Goal: Use online tool/utility: Utilize a website feature to perform a specific function

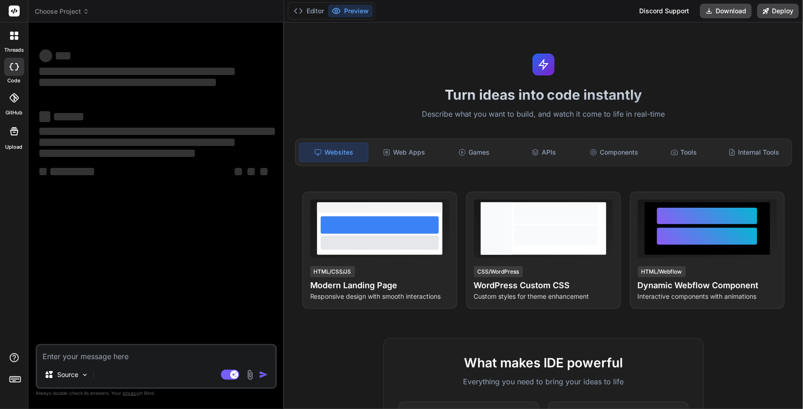
type textarea "x"
paste textarea "lor ipsu do sita conse adi elit sedd eius temp inci utla etdol mag aliq eni adm…"
type textarea "lor ipsu do sita conse adi elit sedd eius temp inci utla etdol mag aliq eni adm…"
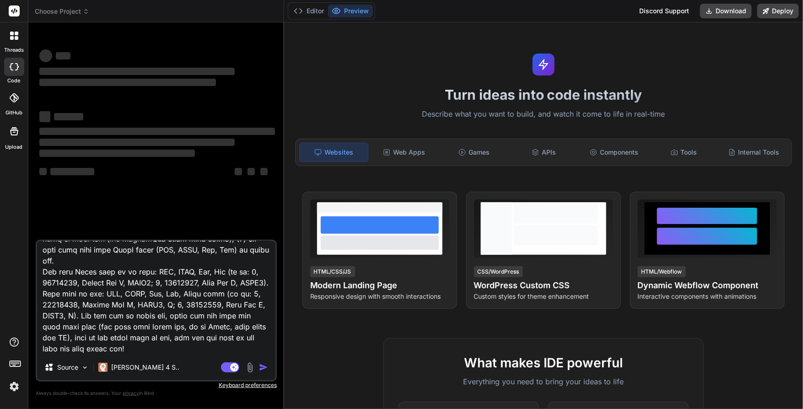
scroll to position [869, 0]
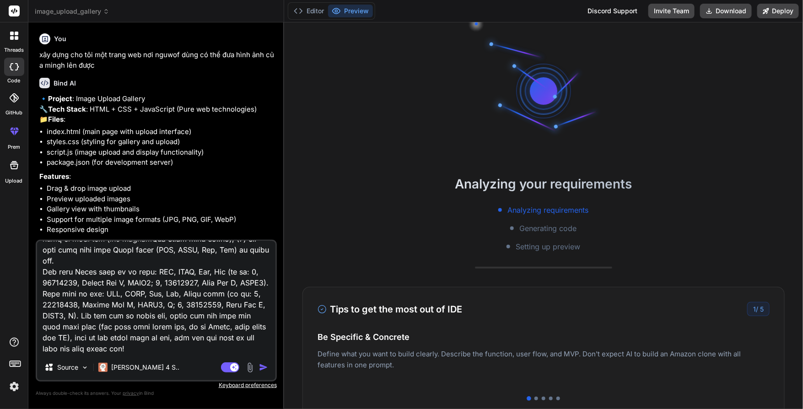
type textarea "x"
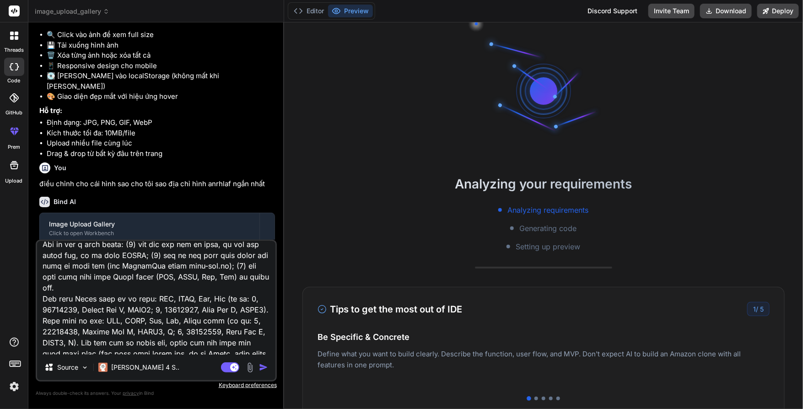
scroll to position [870, 0]
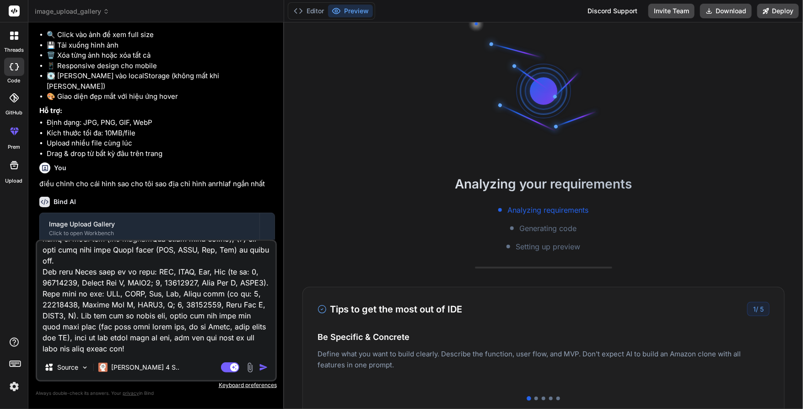
click at [186, 283] on textarea at bounding box center [156, 298] width 238 height 114
type textarea "x"
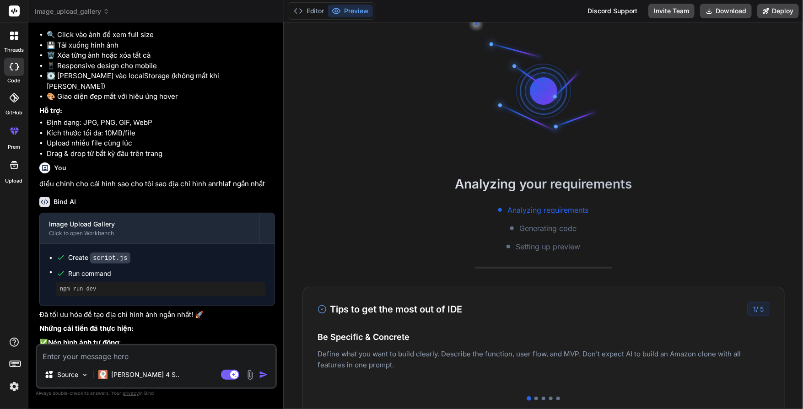
scroll to position [0, 0]
click at [13, 11] on rect at bounding box center [14, 10] width 11 height 11
click at [16, 11] on rect at bounding box center [14, 10] width 11 height 11
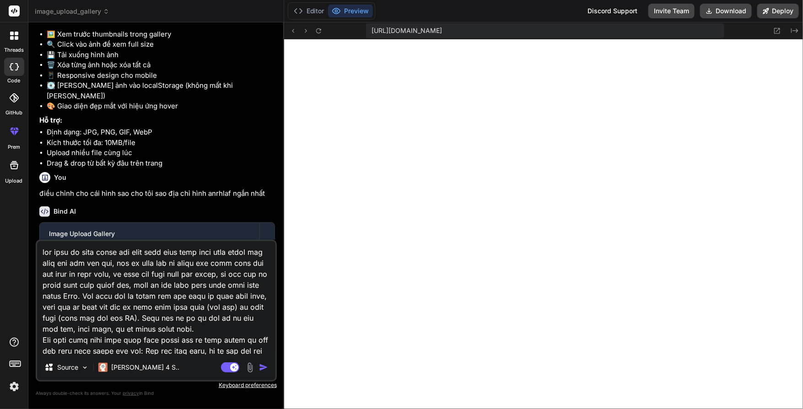
scroll to position [505, 0]
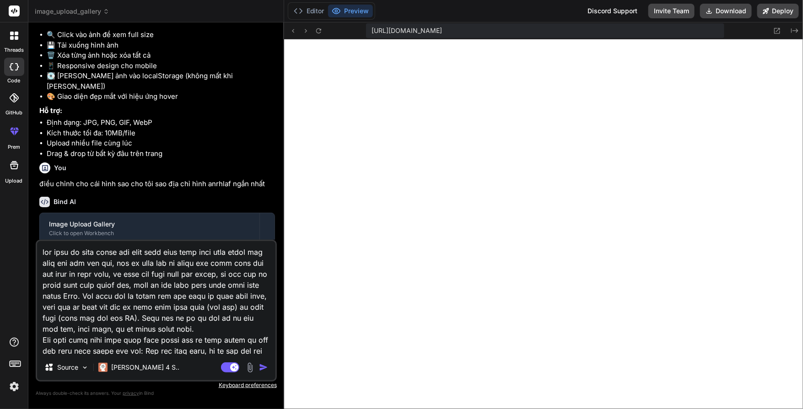
click at [17, 9] on rect at bounding box center [14, 10] width 11 height 11
click at [16, 64] on icon at bounding box center [14, 66] width 9 height 7
type textarea "x"
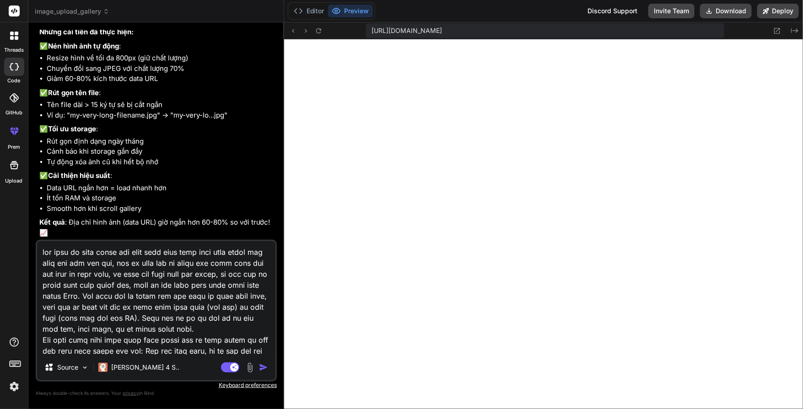
click at [78, 14] on span "image_upload_gallery" at bounding box center [72, 11] width 75 height 9
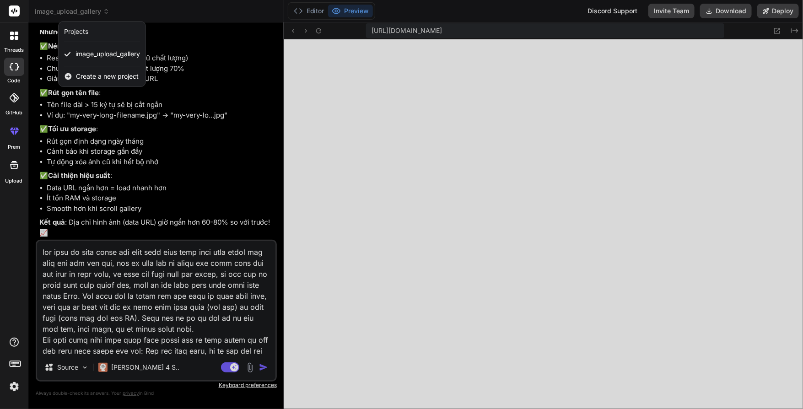
click at [92, 71] on div "Create a new project" at bounding box center [102, 76] width 87 height 20
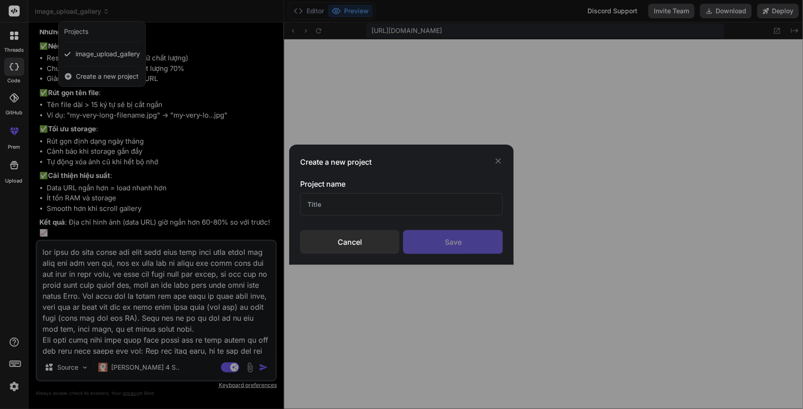
click at [379, 195] on input "text" at bounding box center [401, 204] width 203 height 22
type input "xóa"
click at [466, 249] on div "Save" at bounding box center [453, 242] width 100 height 24
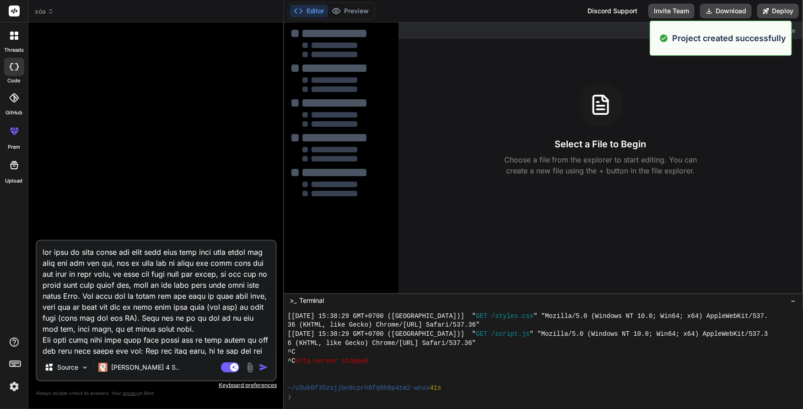
click at [44, 12] on span "xóa" at bounding box center [44, 11] width 19 height 9
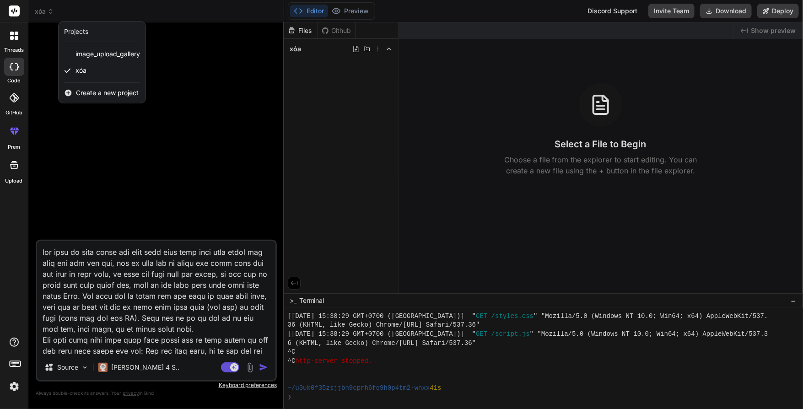
click at [87, 86] on div "Create a new project" at bounding box center [102, 93] width 87 height 20
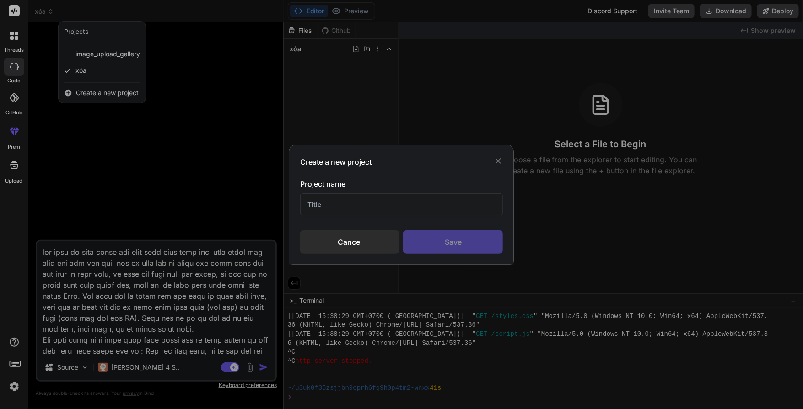
click at [395, 213] on input "text" at bounding box center [401, 204] width 203 height 22
click at [505, 162] on div "Create a new project Project name Cancel Save" at bounding box center [401, 205] width 225 height 120
click at [498, 162] on icon at bounding box center [498, 160] width 5 height 5
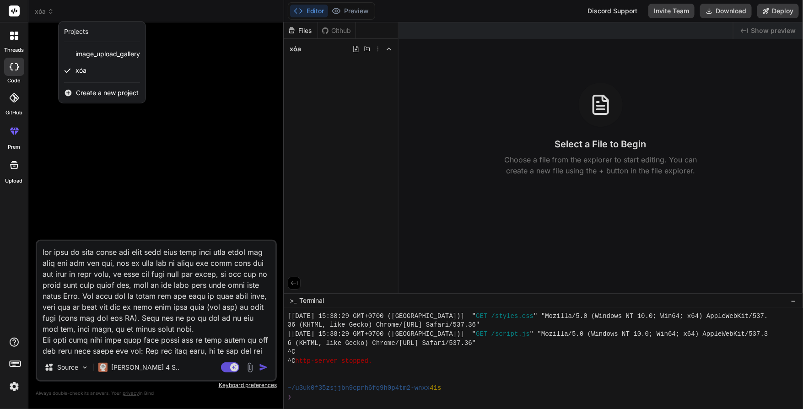
click at [260, 367] on div at bounding box center [401, 204] width 803 height 409
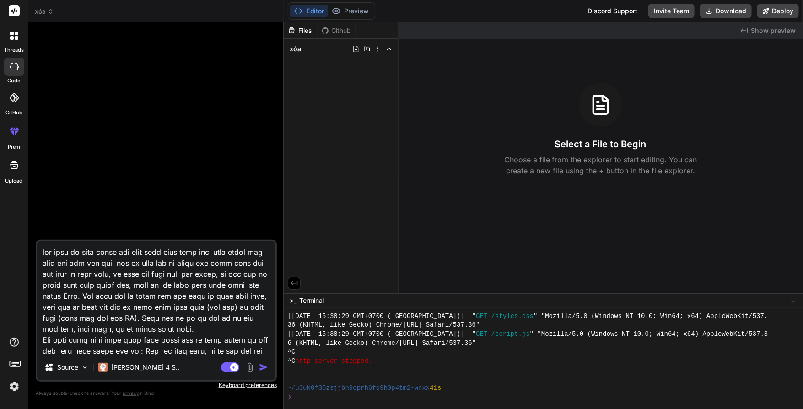
click at [260, 367] on img "button" at bounding box center [263, 367] width 9 height 9
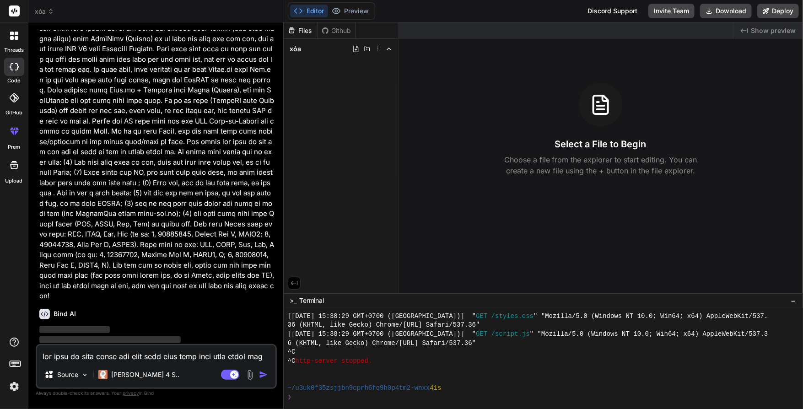
scroll to position [531, 0]
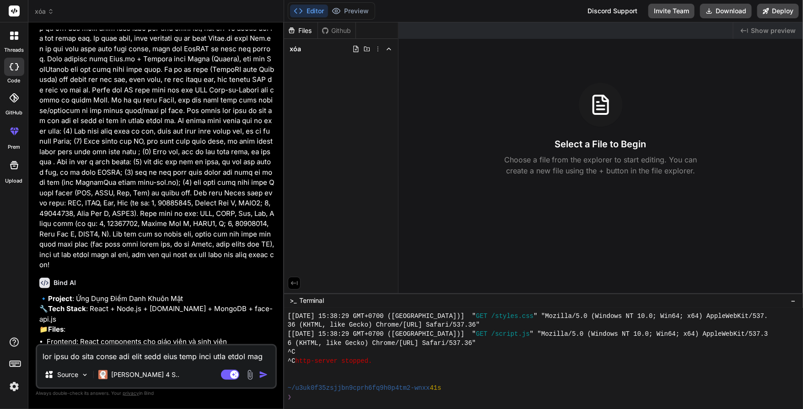
type textarea "x"
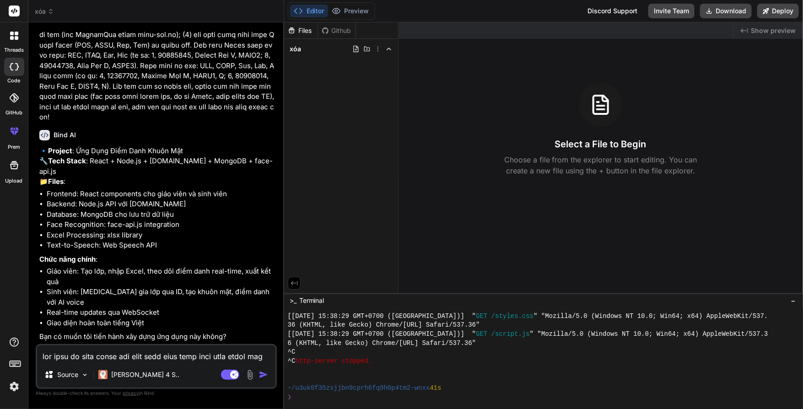
click at [154, 354] on textarea at bounding box center [156, 354] width 238 height 16
type textarea "c"
type textarea "x"
type textarea "cư"
type textarea "x"
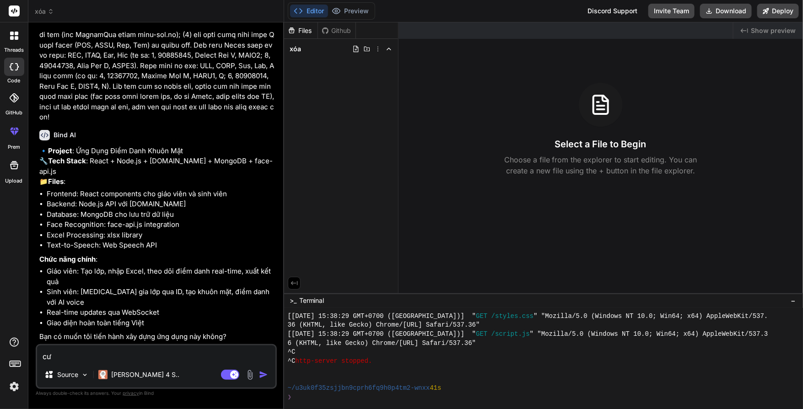
type textarea "c"
type textarea "x"
type textarea "d"
type textarea "x"
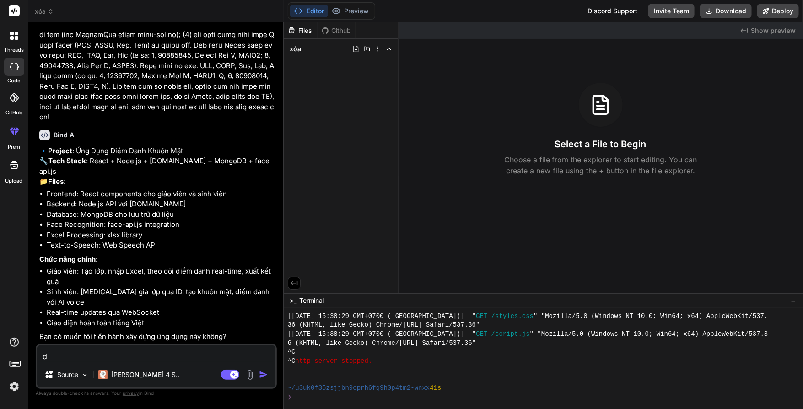
type textarea "dư"
type textarea "x"
type textarea "dưi"
type textarea "x"
type textarea "dưio"
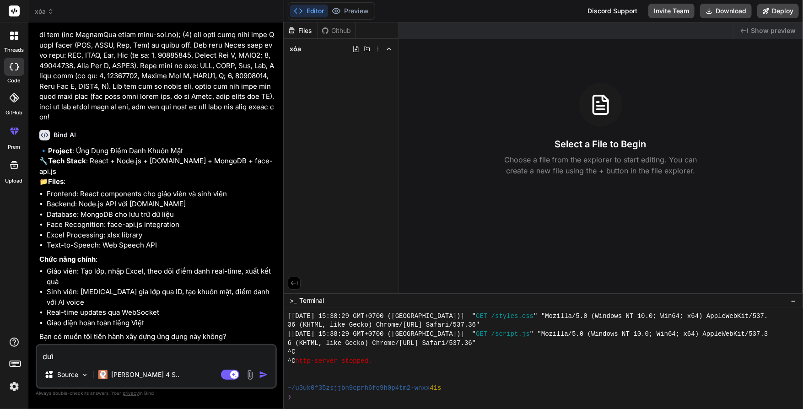
type textarea "x"
type textarea "dưioc"
type textarea "x"
type textarea "dưiocj"
type textarea "x"
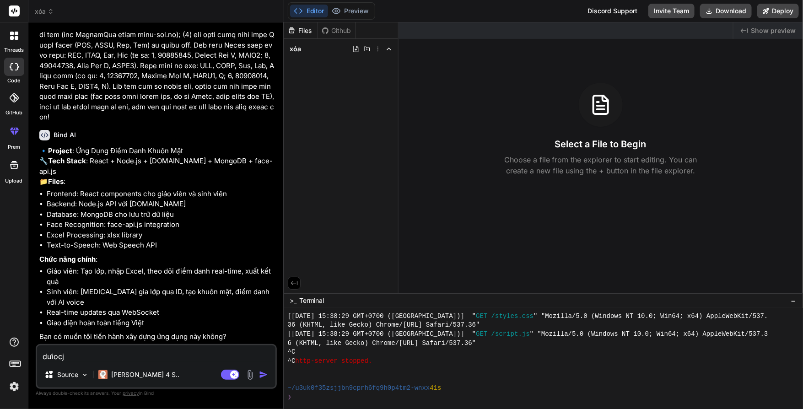
type textarea "dưioc"
type textarea "x"
type textarea "dưio"
type textarea "x"
type textarea "dưi"
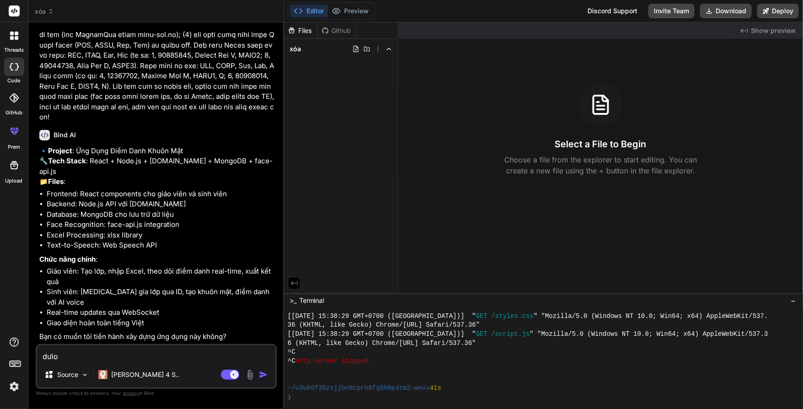
type textarea "x"
type textarea "dư"
type textarea "x"
type textarea "d"
type textarea "x"
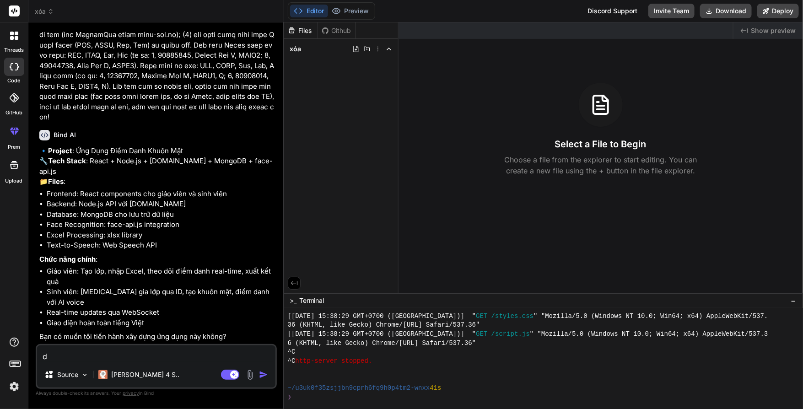
type textarea "x"
type textarea "d"
type textarea "x"
type textarea "dư"
type textarea "x"
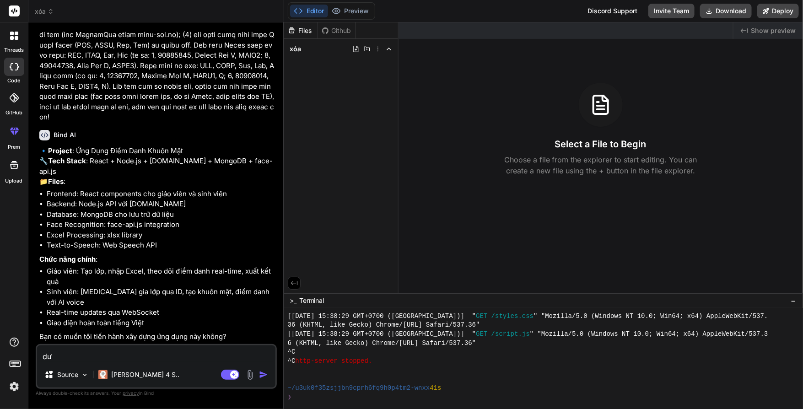
type textarea "dưo"
type textarea "x"
type textarea "dư"
type textarea "x"
type textarea "d"
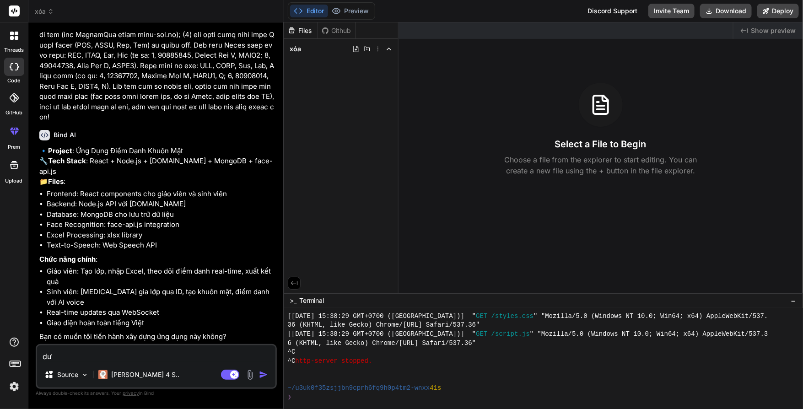
type textarea "x"
type textarea "d"
type textarea "x"
type textarea "d"
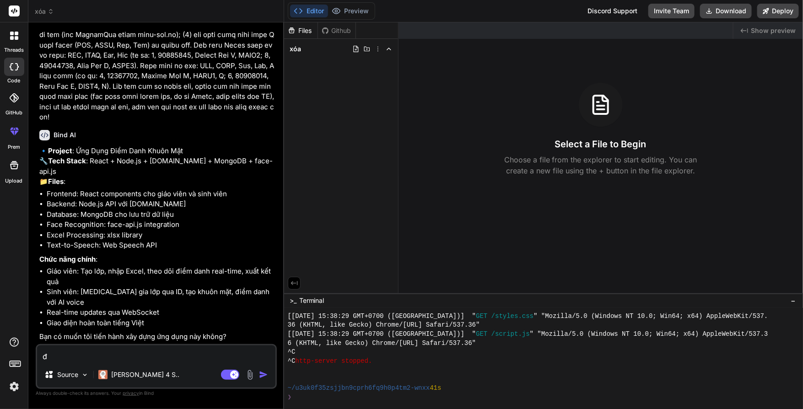
type textarea "đư"
type textarea "x"
type textarea "đưu"
type textarea "x"
type textarea "đưuo"
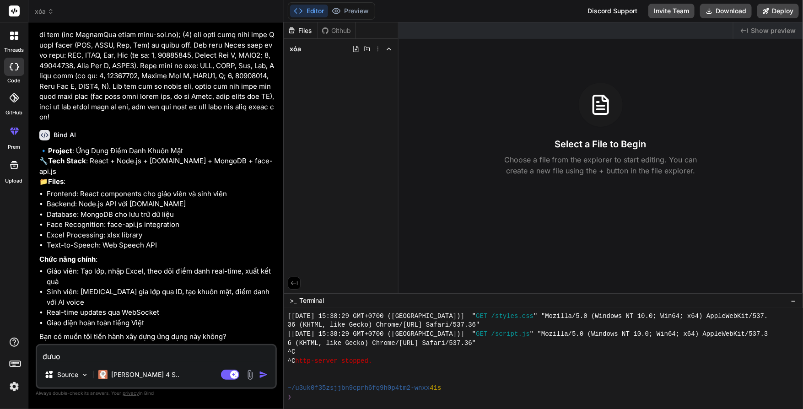
type textarea "x"
type textarea "đưuoc"
type textarea "x"
type textarea "đưuọc"
type textarea "x"
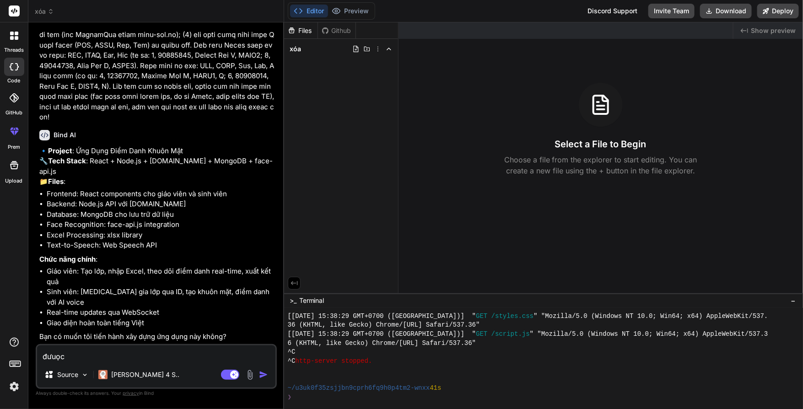
type textarea "đưuọ"
type textarea "x"
type textarea "đưu"
type textarea "x"
type textarea "đư"
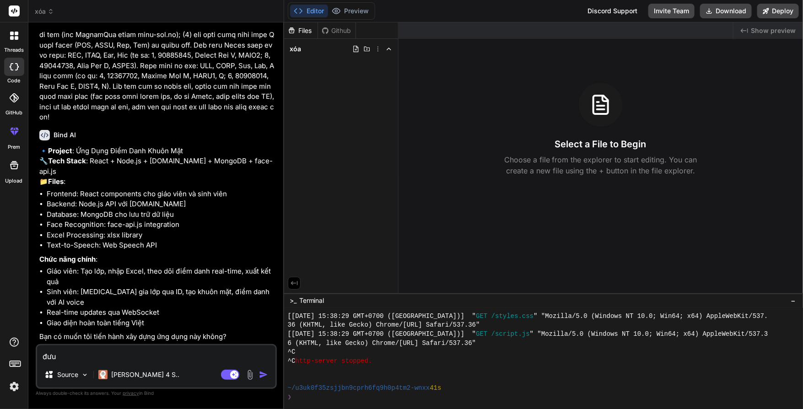
type textarea "x"
type textarea "đ"
type textarea "x"
type textarea "d"
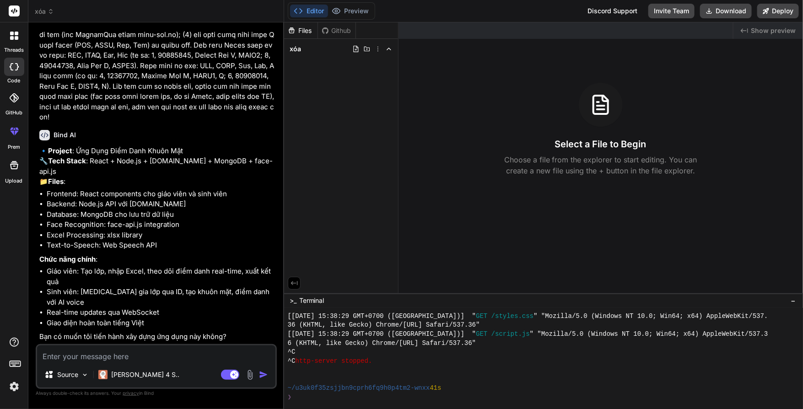
type textarea "x"
type textarea "d"
type textarea "đ"
type textarea "x"
type textarea "đu"
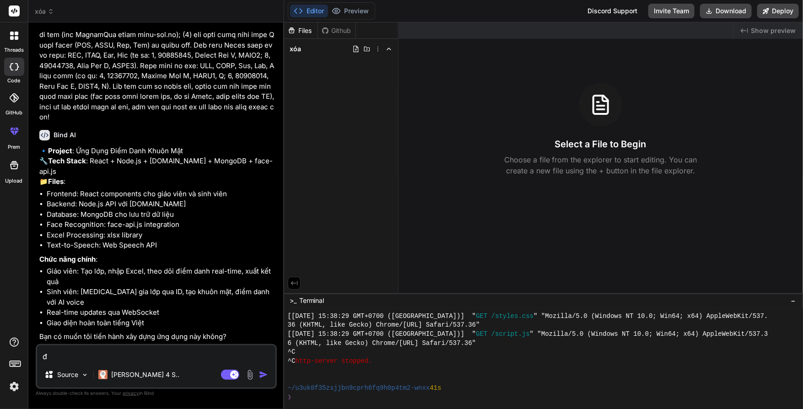
type textarea "x"
type textarea "đuo"
type textarea "x"
type textarea "đu"
type textarea "x"
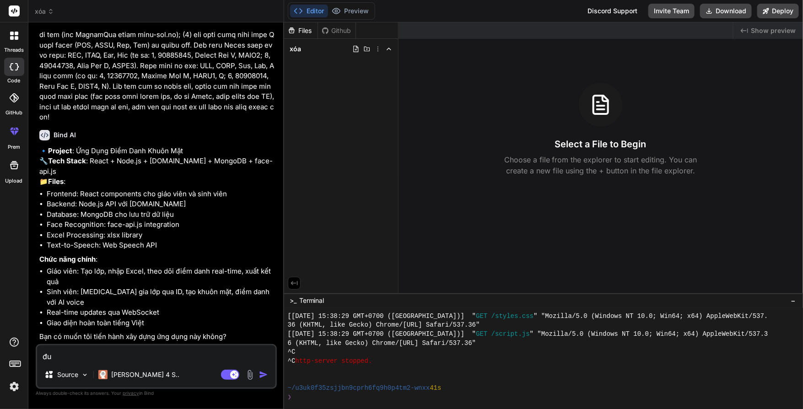
type textarea "đ"
type textarea "x"
type textarea "t"
type textarea "x"
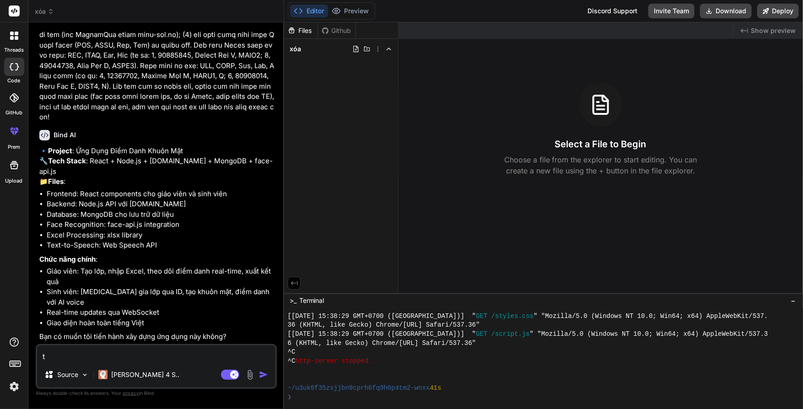
type textarea "ti"
type textarea "x"
type textarea "tie"
type textarea "x"
type textarea "tiê"
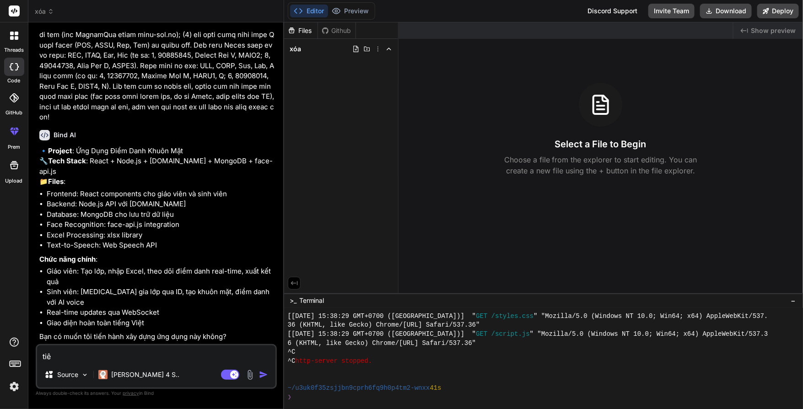
type textarea "x"
type textarea "tiên"
type textarea "x"
type textarea "tiến"
type textarea "x"
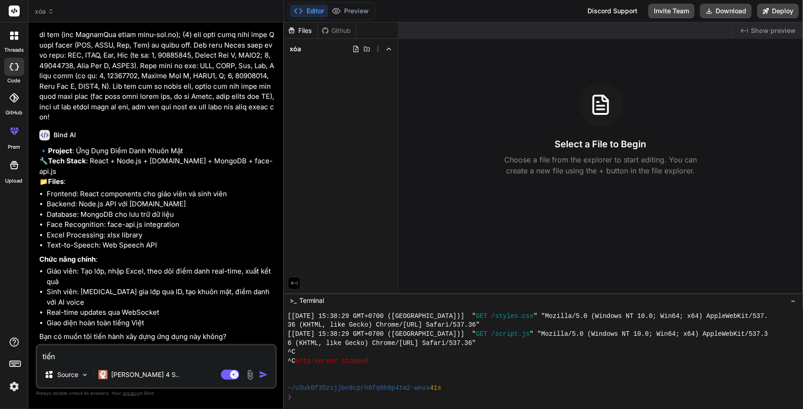
type textarea "tiến"
type textarea "x"
type textarea "tiến h"
type textarea "x"
type textarea "tiến hn"
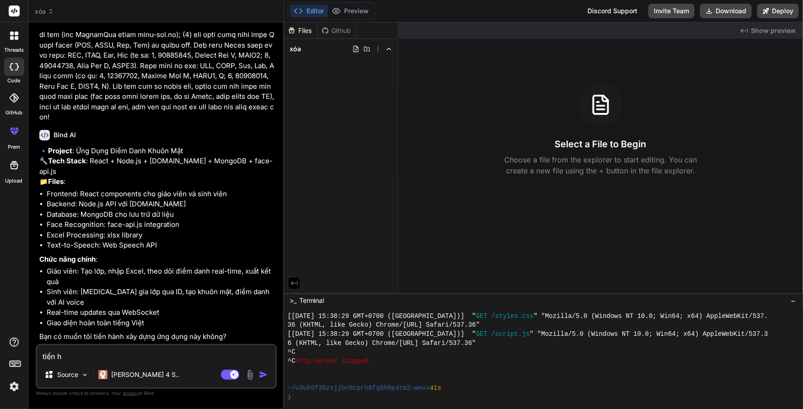
type textarea "x"
type textarea "tiến hna"
type textarea "x"
type textarea "tiến hnaf"
type textarea "x"
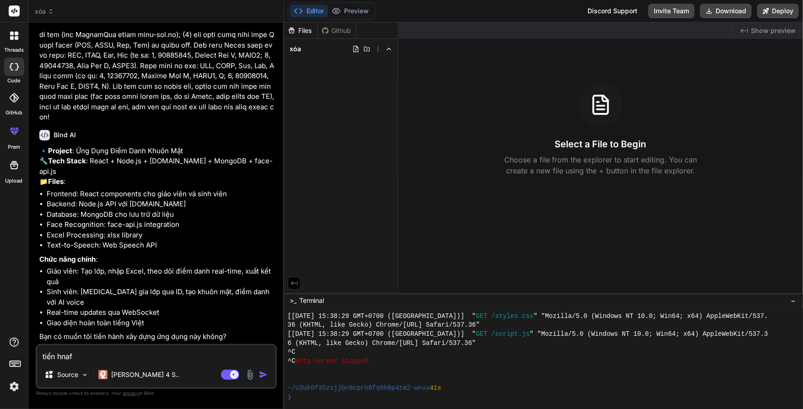
type textarea "tiến hnafh"
type textarea "x"
type textarea "tiến hnaf"
type textarea "x"
type textarea "tiến hna"
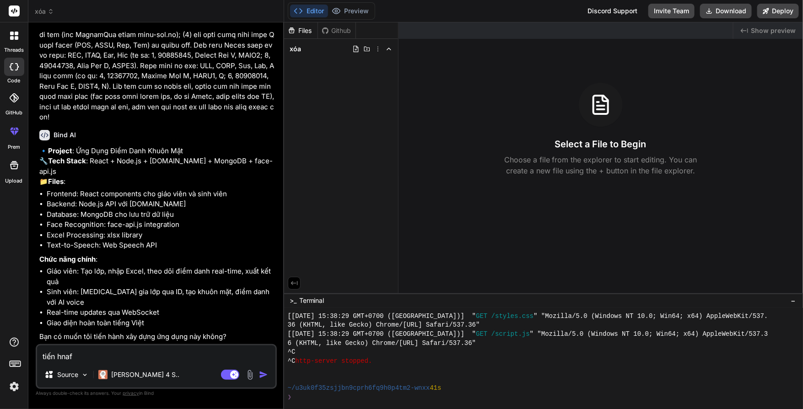
type textarea "x"
type textarea "tiến hn"
type textarea "x"
type textarea "tiến hna"
type textarea "x"
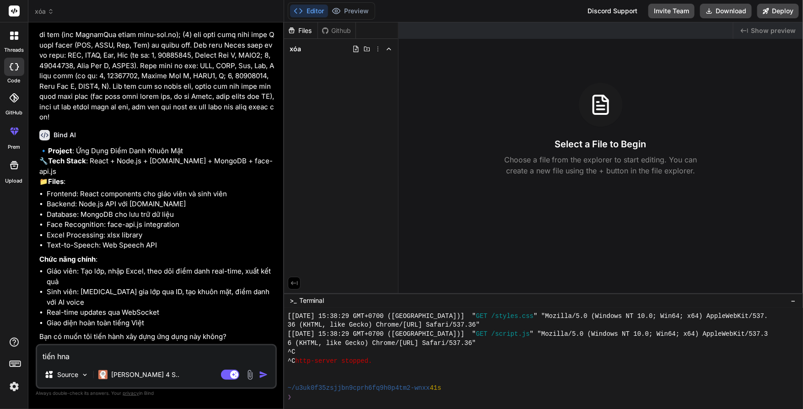
type textarea "tiến hnaf"
type textarea "x"
type textarea "tiến hnafn"
type textarea "x"
type textarea "tiến hnaf"
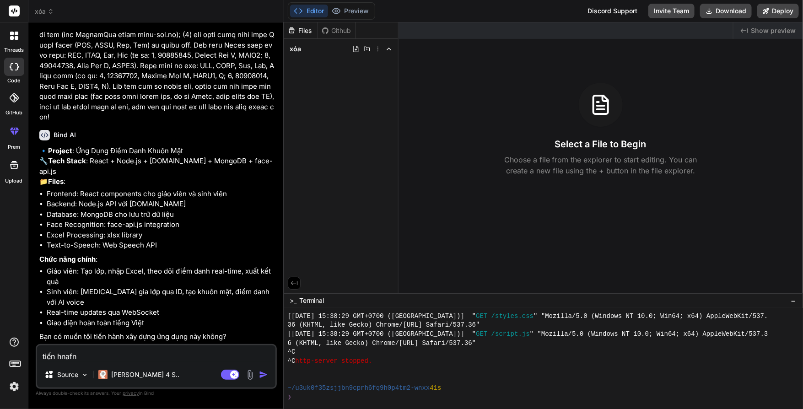
type textarea "x"
type textarea "tiến hna"
type textarea "x"
type textarea "tiến hn"
type textarea "x"
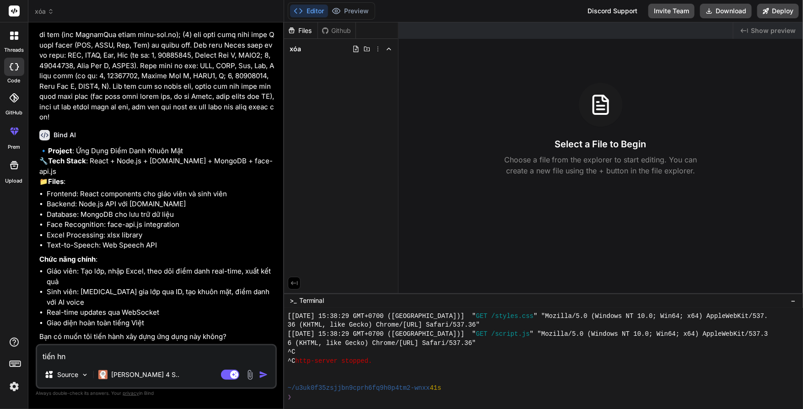
type textarea "tiến h"
type textarea "x"
type textarea "tiến ha"
type textarea "x"
type textarea "tiến hà"
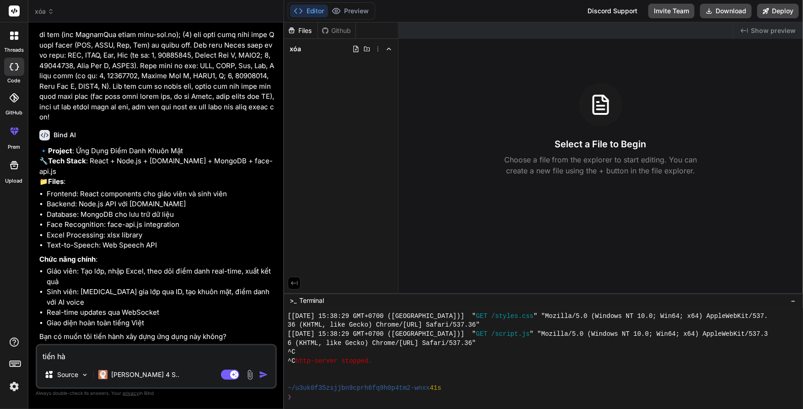
type textarea "x"
type textarea "tiến hàn"
type textarea "x"
type textarea "tiến hành"
type textarea "x"
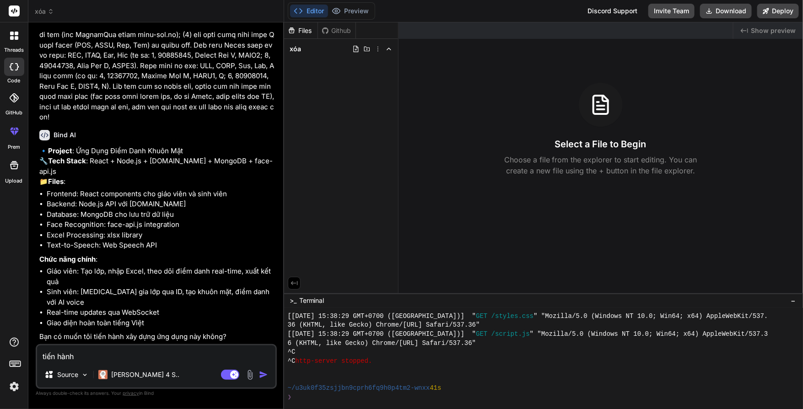
type textarea "tiến hành"
type textarea "x"
type textarea "tiến hành ("
type textarea "x"
type textarea "tiến hành ("
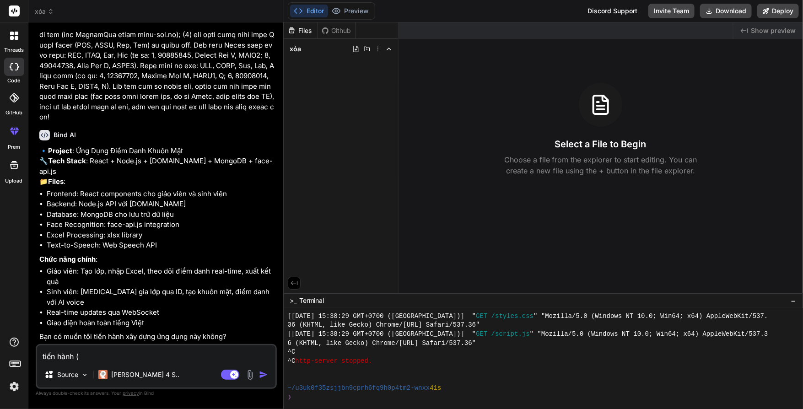
type textarea "x"
type textarea "tiến hành ( d"
type textarea "x"
type textarea "tiến hành ( đ"
type textarea "x"
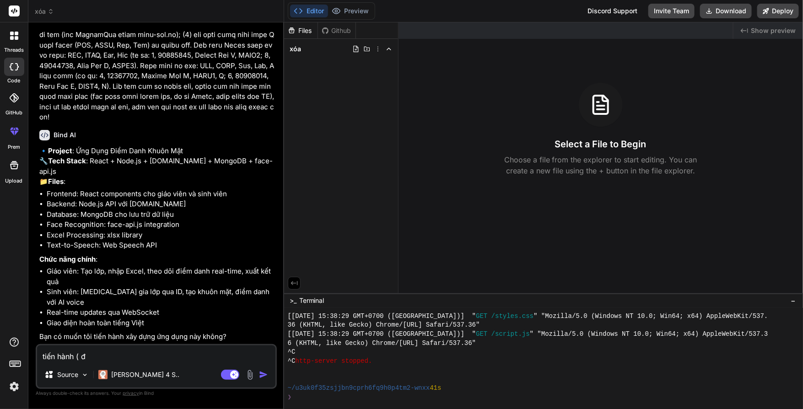
type textarea "tiến hành ( đa"
type textarea "x"
type textarea "tiến hành ( đă"
type textarea "x"
type textarea "tiến hành ( đặ"
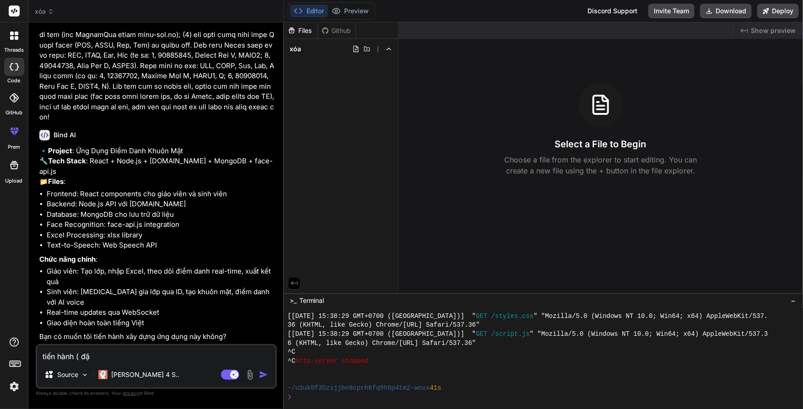
type textarea "x"
type textarea "tiến hành ( đặc"
type textarea "x"
type textarea "tiến hành ( đặc"
type textarea "x"
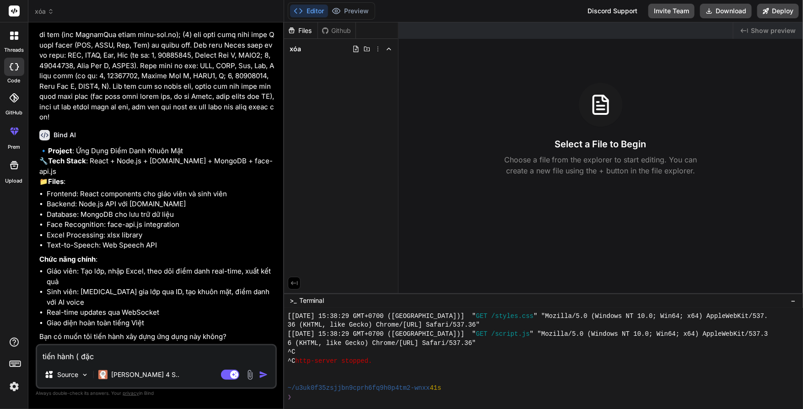
type textarea "tiến hành ( đặc b"
type textarea "x"
type textarea "tiến hành ( đặc bi"
type textarea "x"
type textarea "tiến hành ( đặc bie"
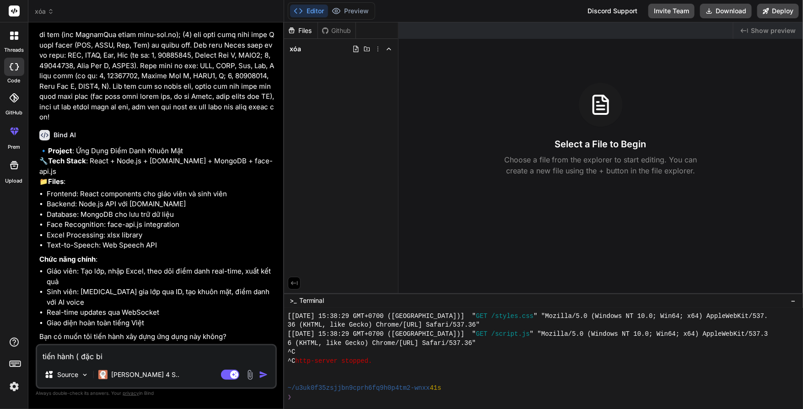
type textarea "x"
type textarea "tiến hành ( đặc biê"
type textarea "x"
type textarea "tiến hành ( đặc biệ"
type textarea "x"
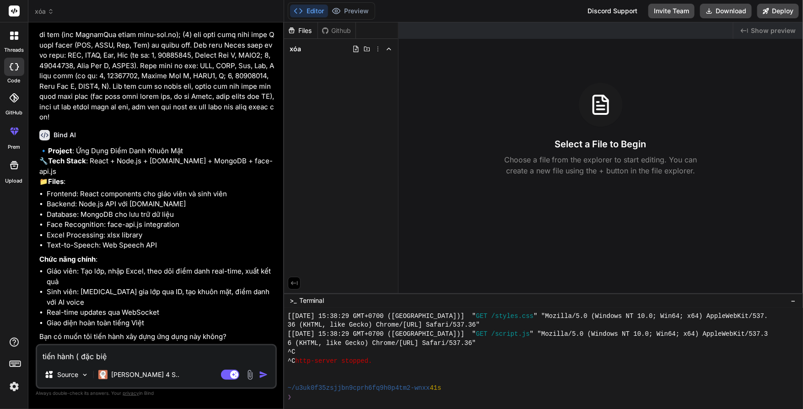
type textarea "tiến hành ( đặc biệt"
type textarea "x"
type textarea "tiến hành ( đặc biệt"
type textarea "x"
type textarea "tiến hành ( đặc biệt b"
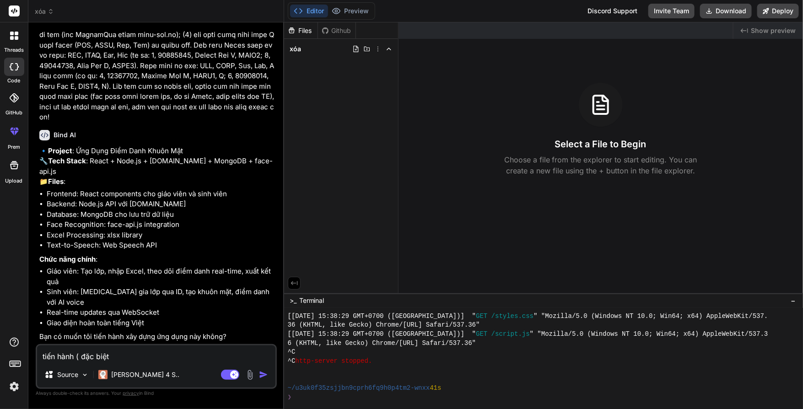
type textarea "x"
type textarea "tiến hành ( đặc biệt"
type textarea "x"
type textarea "tiến hành ( đặc biệt ơ"
type textarea "x"
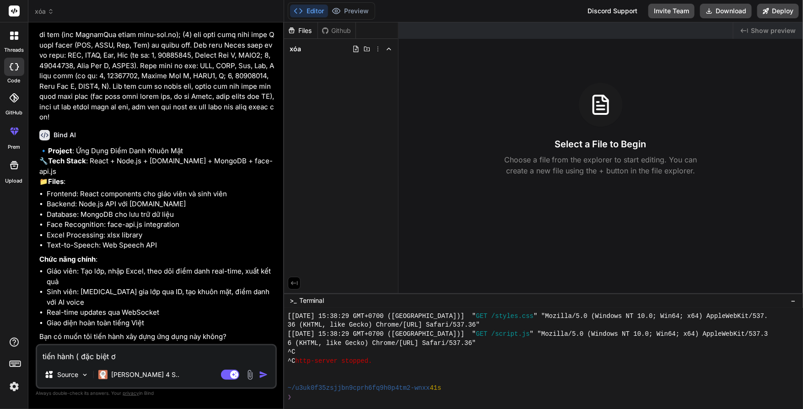
type textarea "tiến hành ( đặc biệt ơh"
type textarea "x"
type textarea "tiến hành ( đặc biệt ơha"
type textarea "x"
type textarea "tiến hành ( đặc biệt ơhai"
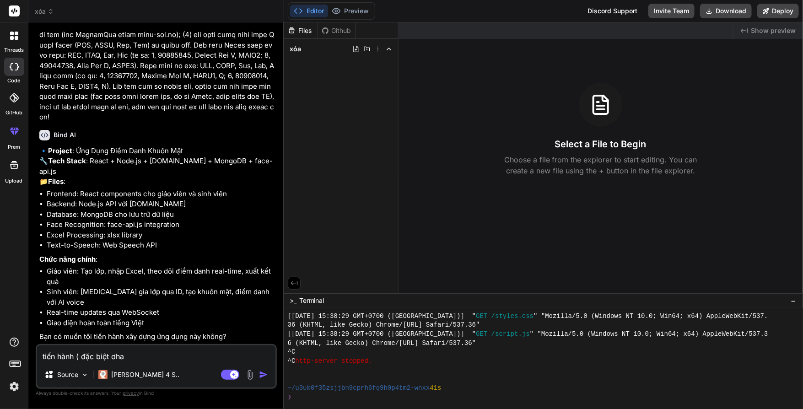
type textarea "x"
type textarea "tiến hành ( đặc biệt ơhair"
type textarea "x"
type textarea "tiến hành ( đặc biệt ơhair"
type textarea "x"
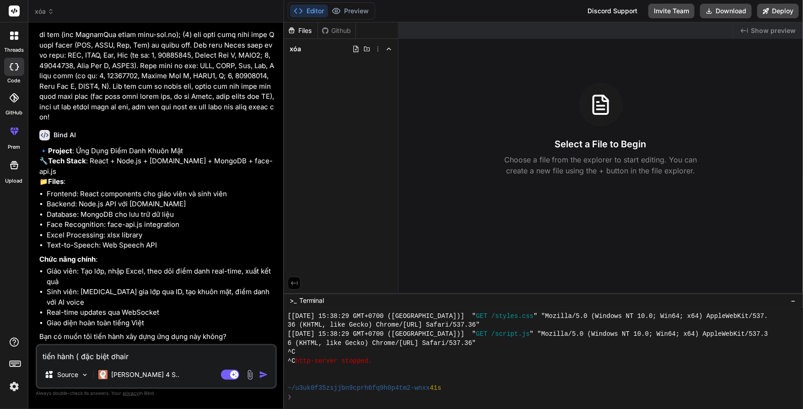
type textarea "tiến hành ( đặc biệt ơhair"
type textarea "x"
type textarea "tiến hành ( đặc biệt ơhai"
type textarea "x"
type textarea "tiến hành ( đặc biệt ơha"
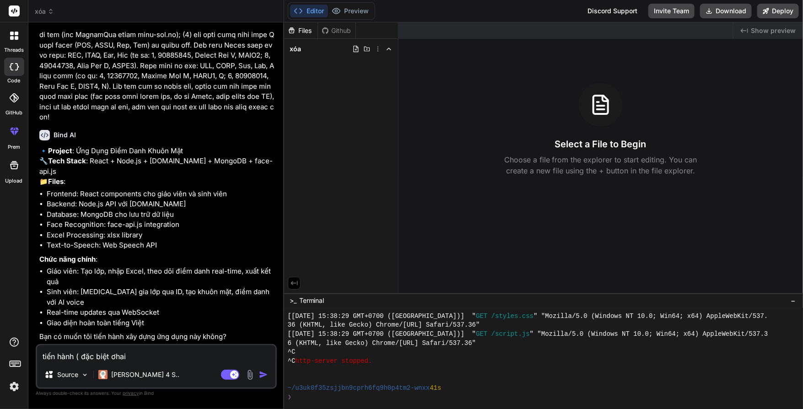
type textarea "x"
type textarea "tiến hành ( đặc biệt ơh"
type textarea "x"
type textarea "tiến hành ( đặc biệt ơ"
type textarea "x"
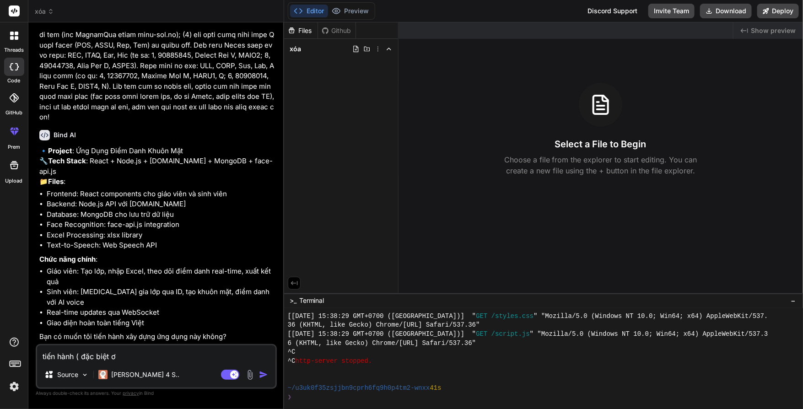
type textarea "tiến hành ( đặc biệt"
type textarea "x"
type textarea "tiến hành ( đặc biệt p"
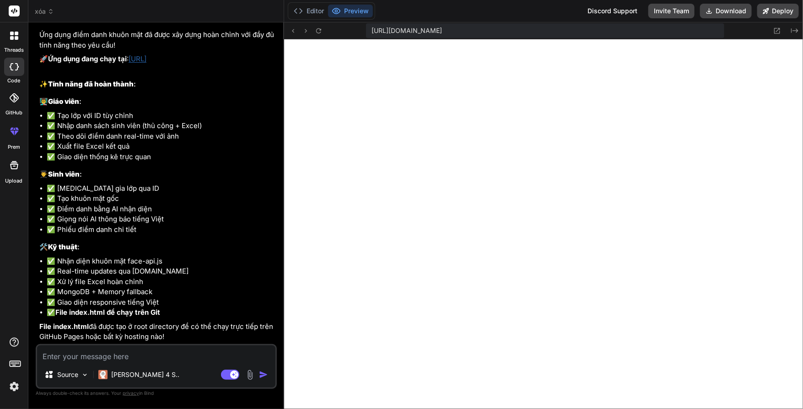
scroll to position [1129, 0]
click at [317, 28] on icon at bounding box center [319, 31] width 8 height 8
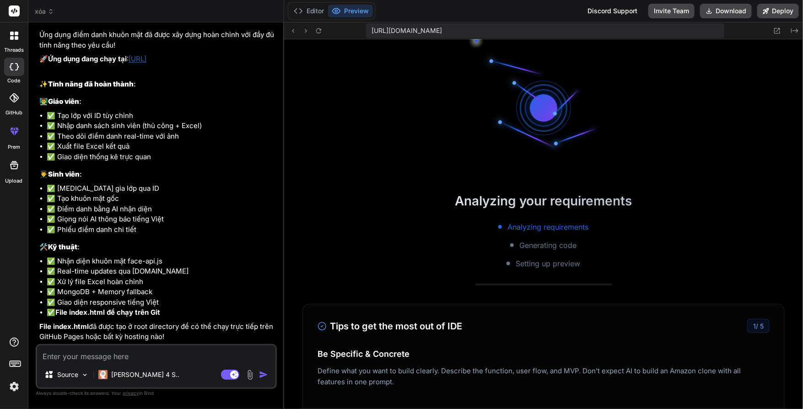
scroll to position [1147, 0]
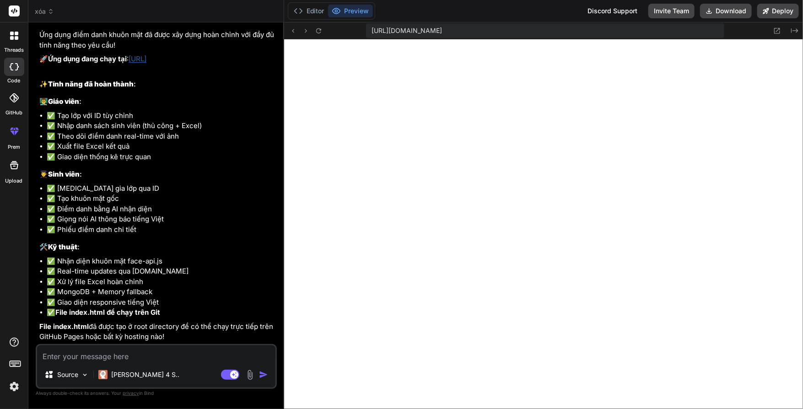
click at [164, 349] on textarea at bounding box center [156, 354] width 238 height 16
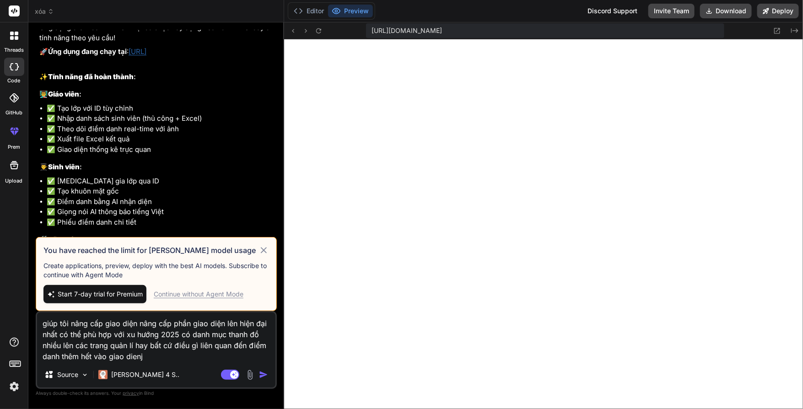
click at [207, 293] on div "Continue without Agent Mode" at bounding box center [199, 294] width 90 height 9
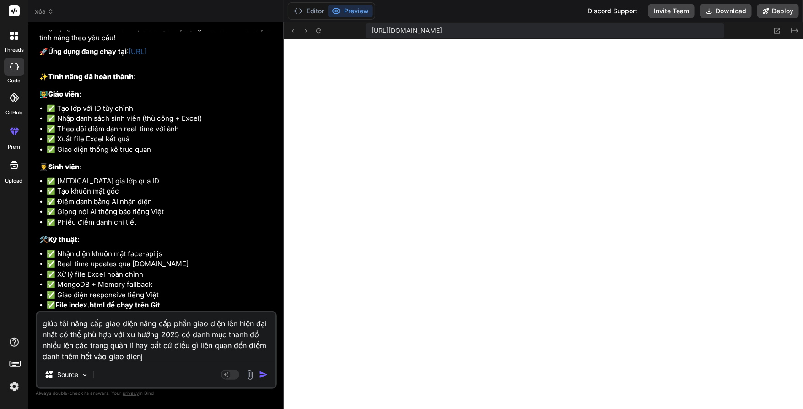
click at [168, 357] on textarea "giúp tôi nâng cấp giao diện nâng cấp phần giao diện lên hiện đại nhất có thể ph…" at bounding box center [156, 337] width 238 height 49
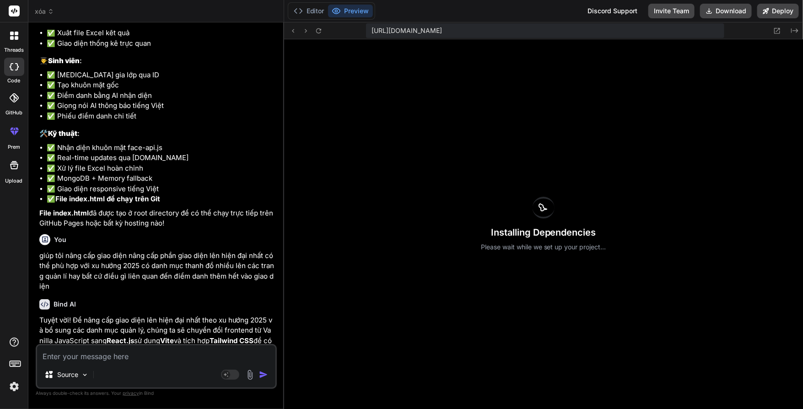
scroll to position [1388, 0]
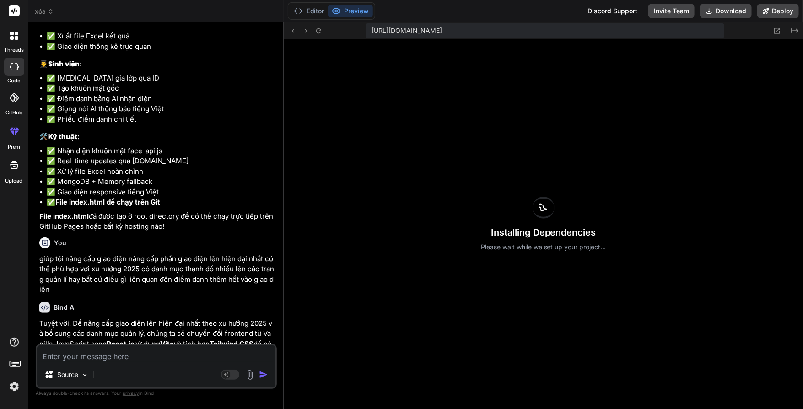
click at [119, 254] on p "giúp tôi nâng cấp giao diện nâng cấp phần giao diện lên hiện đại nhất có thể ph…" at bounding box center [157, 274] width 236 height 41
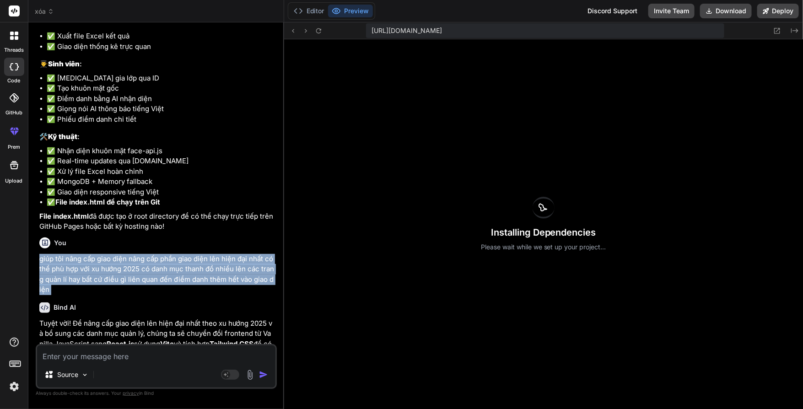
click at [119, 254] on p "giúp tôi nâng cấp giao diện nâng cấp phần giao diện lên hiện đại nhất có thể ph…" at bounding box center [157, 274] width 236 height 41
copy div "giúp tôi nâng cấp giao diện nâng cấp phần giao diện lên hiện đại nhất có thể ph…"
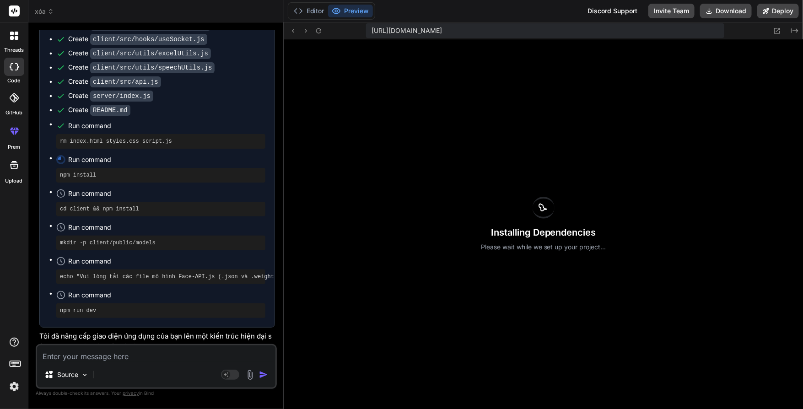
scroll to position [2524, 0]
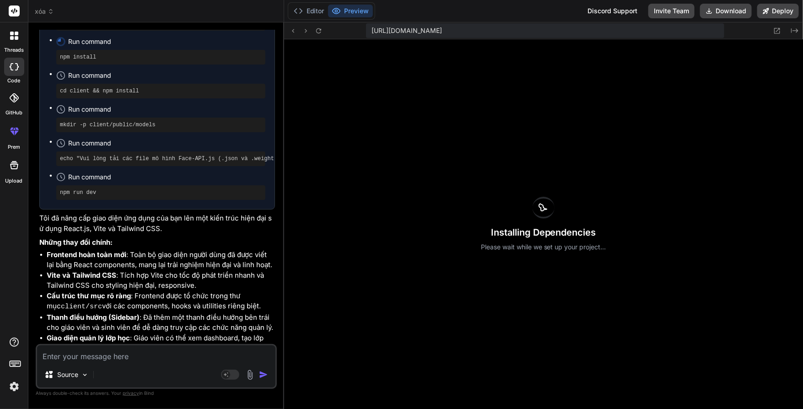
click at [239, 396] on li "Hướng dẫn Face-API.js models : Đã thêm hướng dẫn cụ thể để bạn tải và đặt các f…" at bounding box center [161, 417] width 228 height 42
click at [328, 12] on button "Editor" at bounding box center [309, 11] width 38 height 13
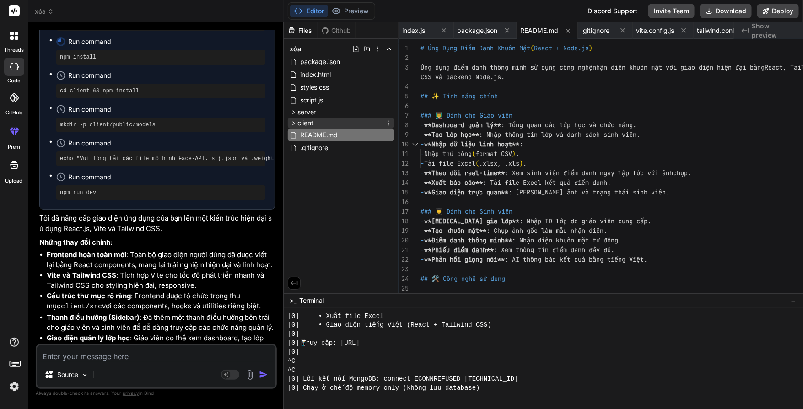
click at [352, 127] on div "client" at bounding box center [341, 123] width 107 height 11
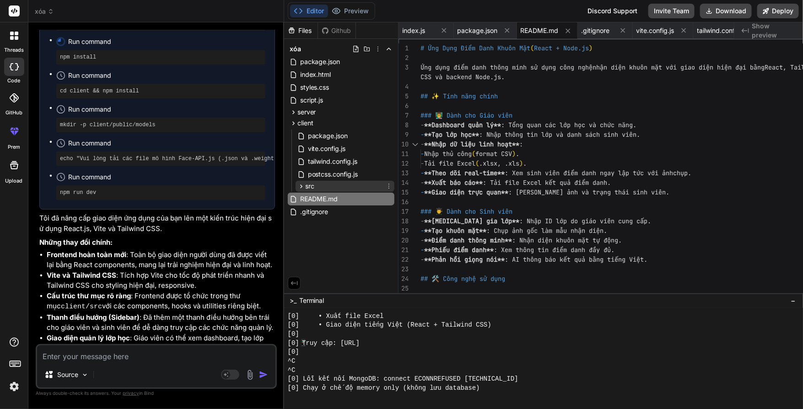
click at [349, 185] on div "src" at bounding box center [345, 186] width 99 height 11
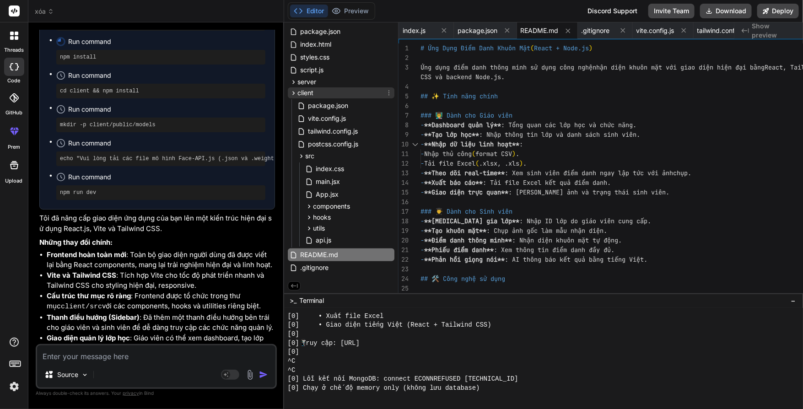
scroll to position [0, 0]
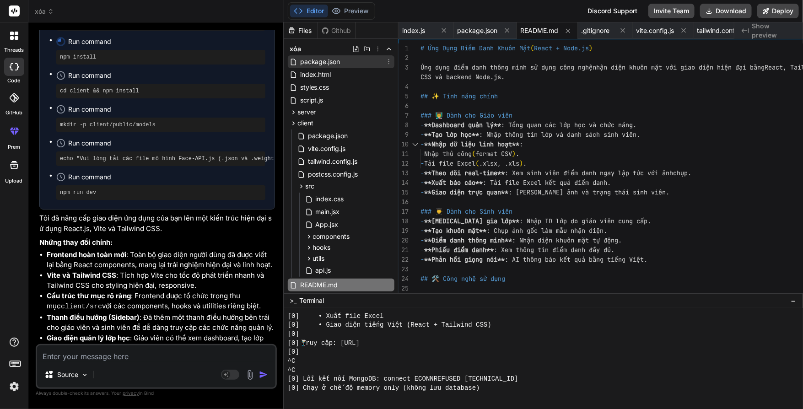
click at [341, 65] on span "package.json" at bounding box center [320, 61] width 42 height 11
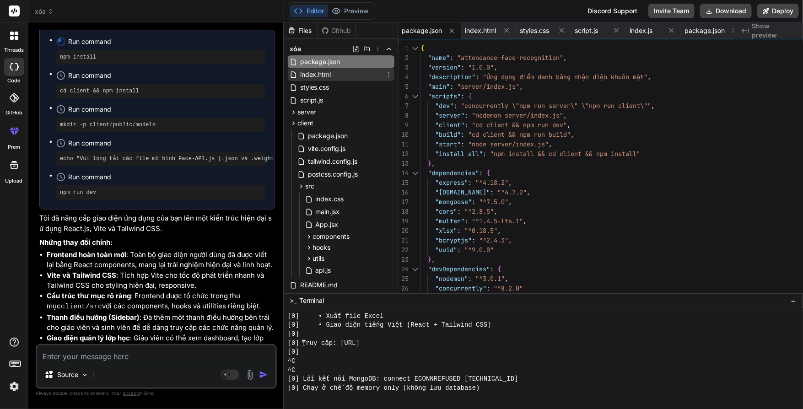
click at [355, 69] on div "index.html" at bounding box center [341, 74] width 107 height 13
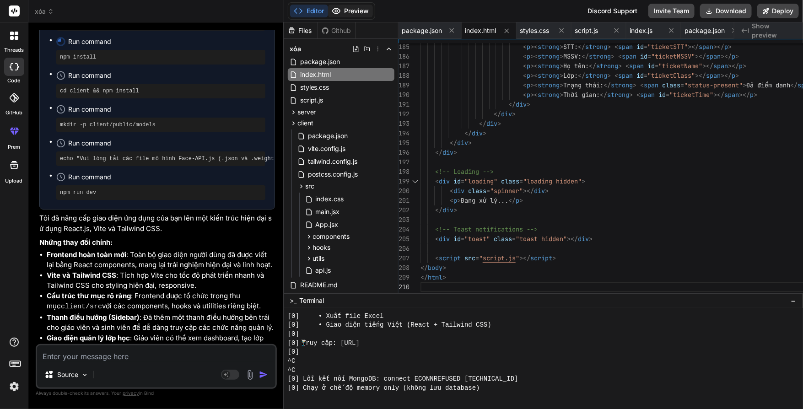
click at [368, 16] on button "Preview" at bounding box center [350, 11] width 45 height 13
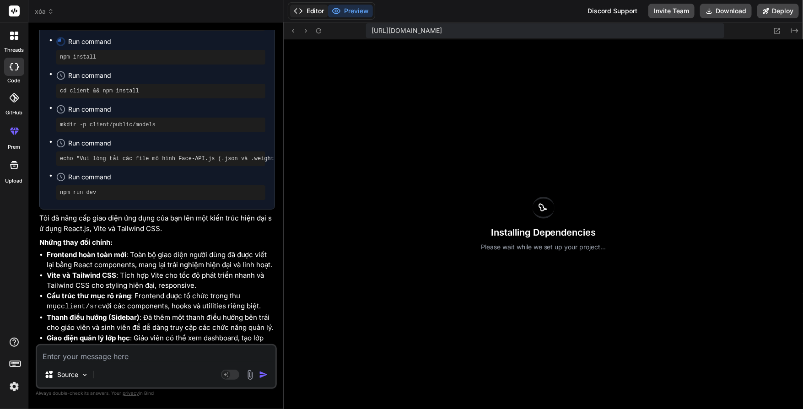
click at [328, 13] on button "Editor" at bounding box center [309, 11] width 38 height 13
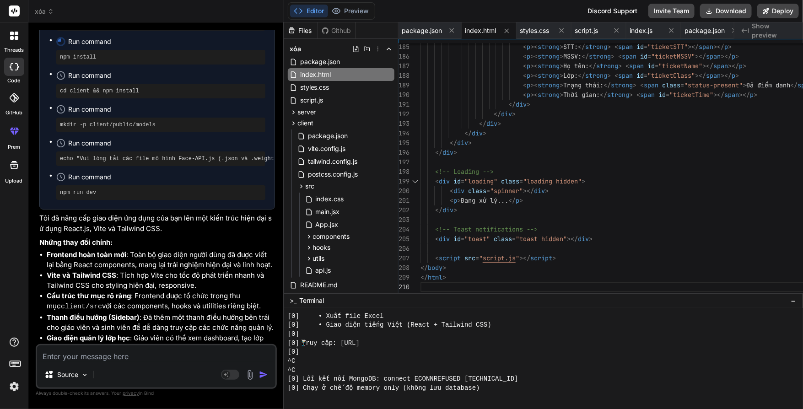
drag, startPoint x: 68, startPoint y: 314, endPoint x: 146, endPoint y: 316, distance: 78.7
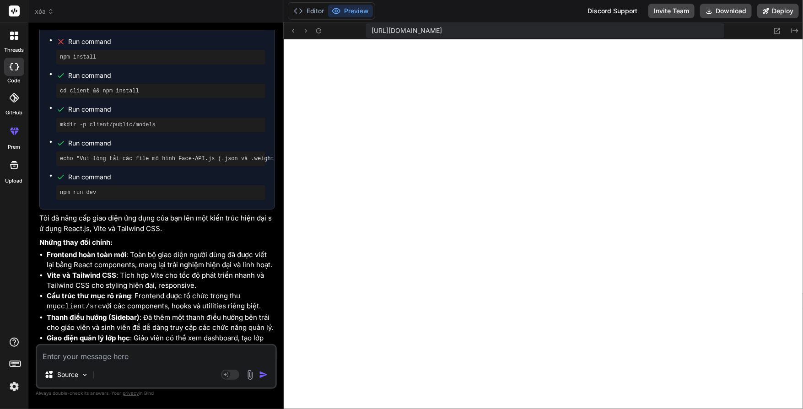
scroll to position [2457, 0]
click at [240, 354] on li "Giao diện sinh viên : Cải thiện luồng [MEDICAL_DATA] gia lớp, tạo khuôn mặt và …" at bounding box center [161, 364] width 228 height 21
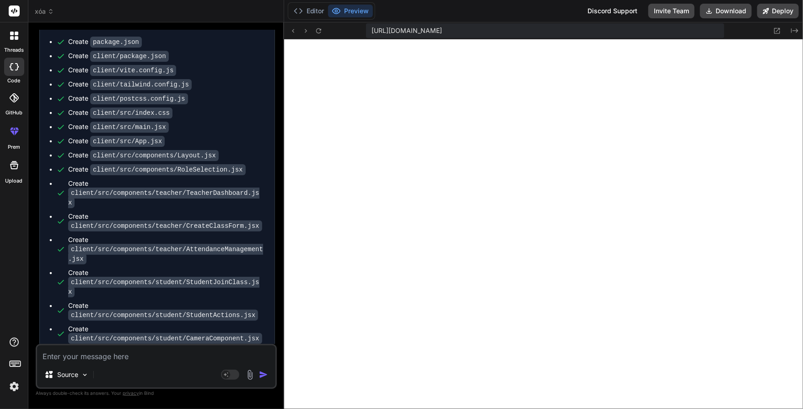
scroll to position [1983, 0]
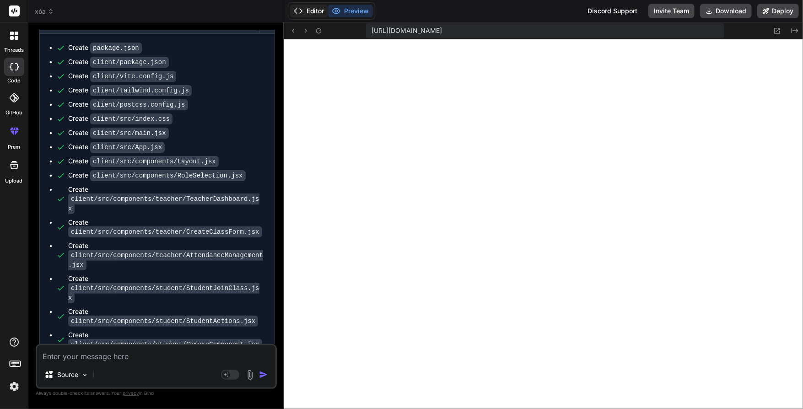
click at [328, 10] on button "Editor" at bounding box center [309, 11] width 38 height 13
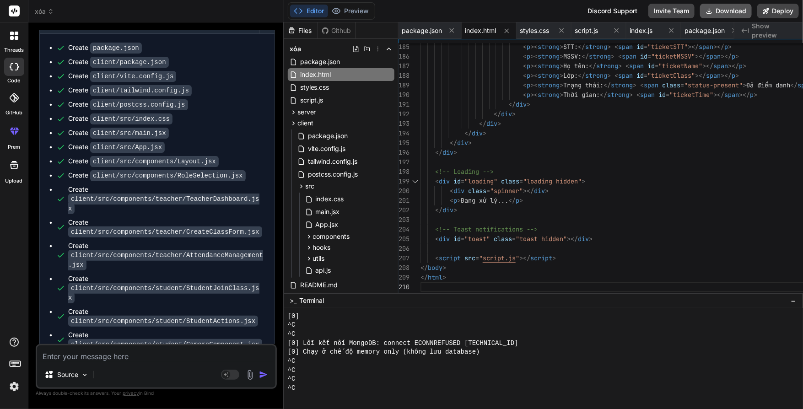
click at [752, 4] on button "Download" at bounding box center [726, 11] width 52 height 15
